Goal: Navigation & Orientation: Understand site structure

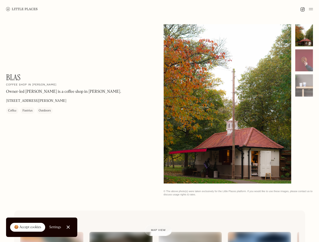
click at [311, 9] on img at bounding box center [311, 9] width 4 height 6
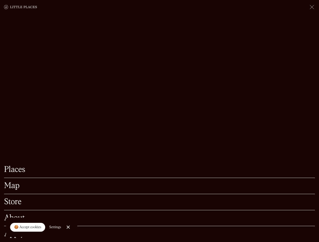
click at [28, 228] on div "🍪 Accept cookies" at bounding box center [27, 227] width 27 height 5
checkbox input "true"
click at [55, 227] on div "Settings" at bounding box center [55, 228] width 12 height 4
click at [0, 0] on div at bounding box center [0, 0] width 0 height 0
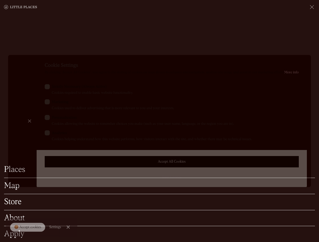
click at [227, 104] on label "Marketing Cookies used to deliver advertising that is more relevant to you and …" at bounding box center [172, 105] width 254 height 12
click at [55, 103] on input "Marketing Cookies used to deliver advertising that is more relevant to you and …" at bounding box center [53, 100] width 3 height 3
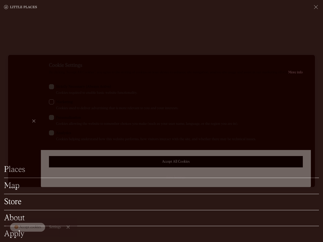
click at [227, 104] on label "Marketing Cookies used to deliver advertising that is more relevant to you and …" at bounding box center [176, 105] width 254 height 12
click at [59, 103] on input "Marketing Cookies used to deliver advertising that is more relevant to you and …" at bounding box center [57, 100] width 3 height 3
checkbox input "true"
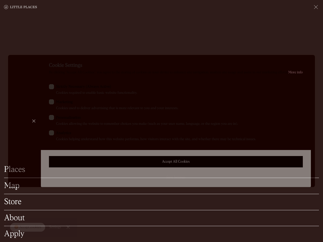
click at [304, 35] on div at bounding box center [161, 121] width 323 height 242
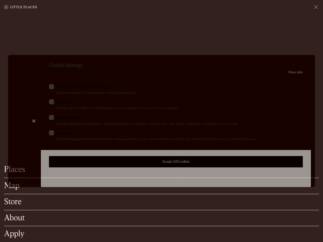
click at [304, 61] on div "Cookie Settings By clicking “Accept All Cookies”, you agree to the storing of c…" at bounding box center [176, 121] width 270 height 132
click at [304, 86] on div "Cookie Settings By clicking “Accept All Cookies”, you agree to the storing of c…" at bounding box center [176, 121] width 270 height 132
